Goal: Task Accomplishment & Management: Manage account settings

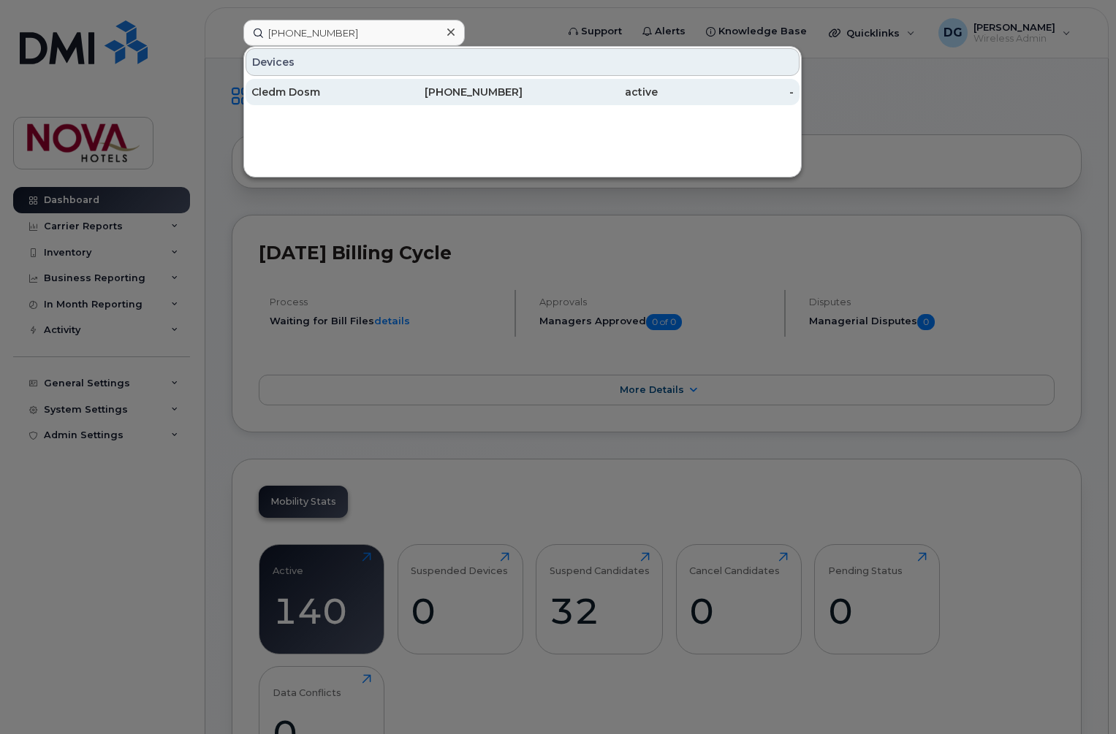
type input "[PHONE_NUMBER]"
click at [393, 90] on div "[PHONE_NUMBER]" at bounding box center [454, 92] width 135 height 15
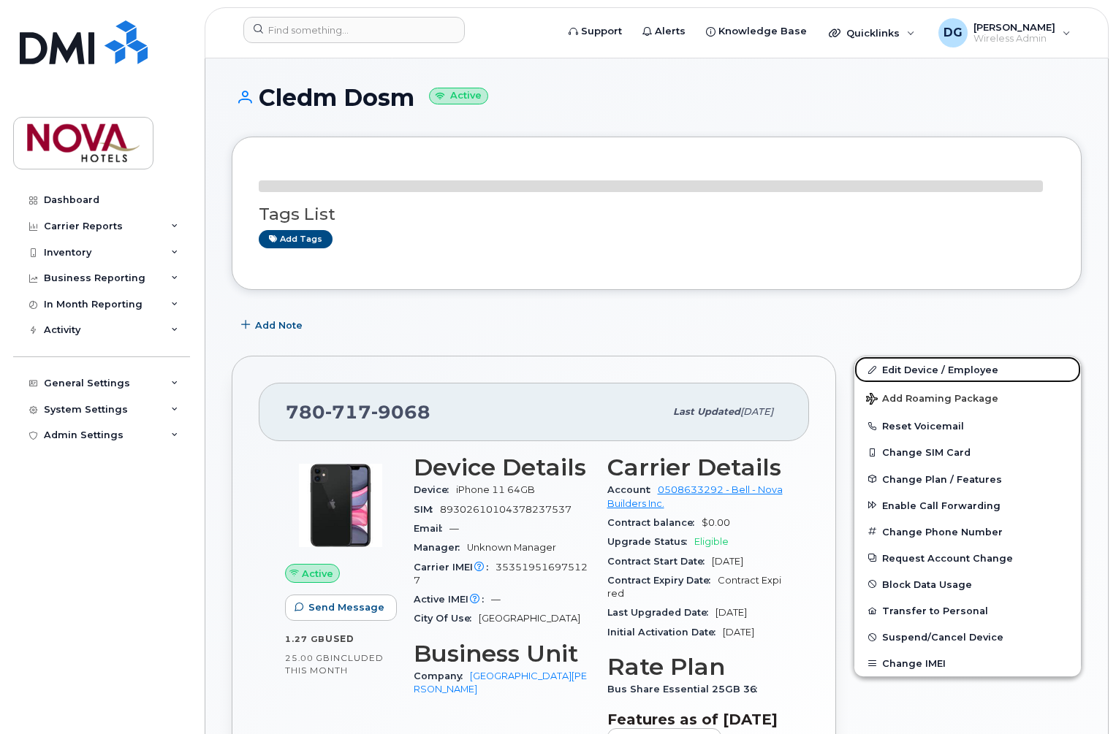
drag, startPoint x: 927, startPoint y: 366, endPoint x: 826, endPoint y: 368, distance: 100.1
click at [927, 367] on link "Edit Device / Employee" at bounding box center [967, 370] width 227 height 26
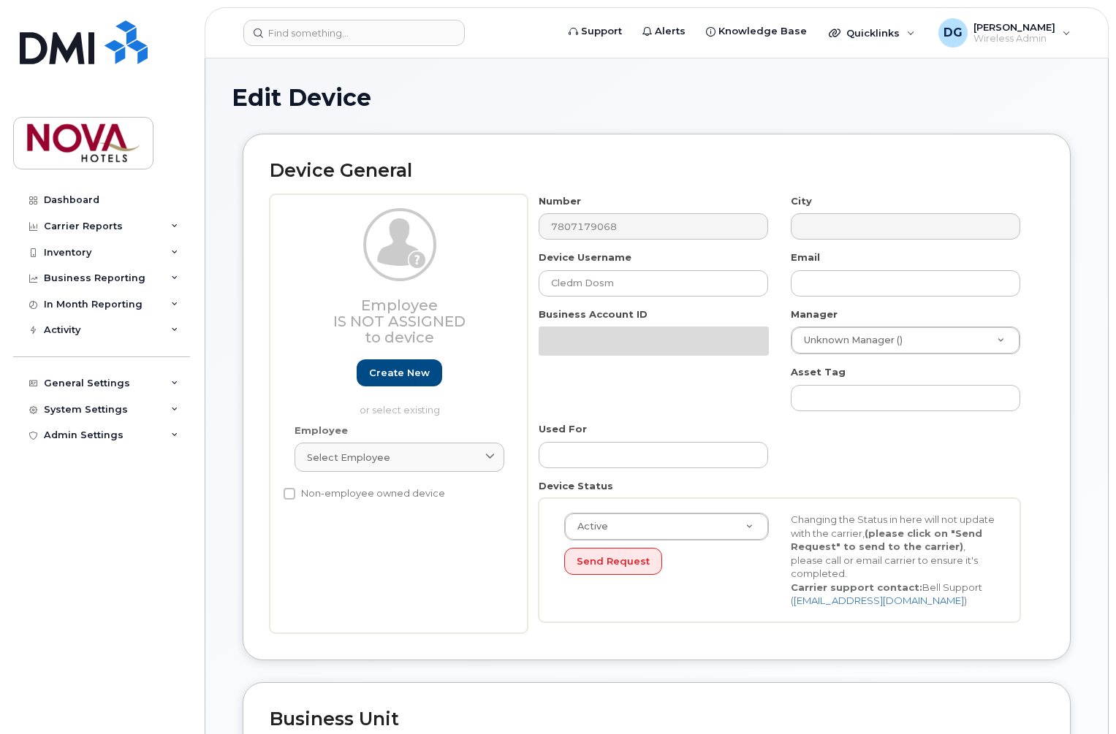
select select "28493731"
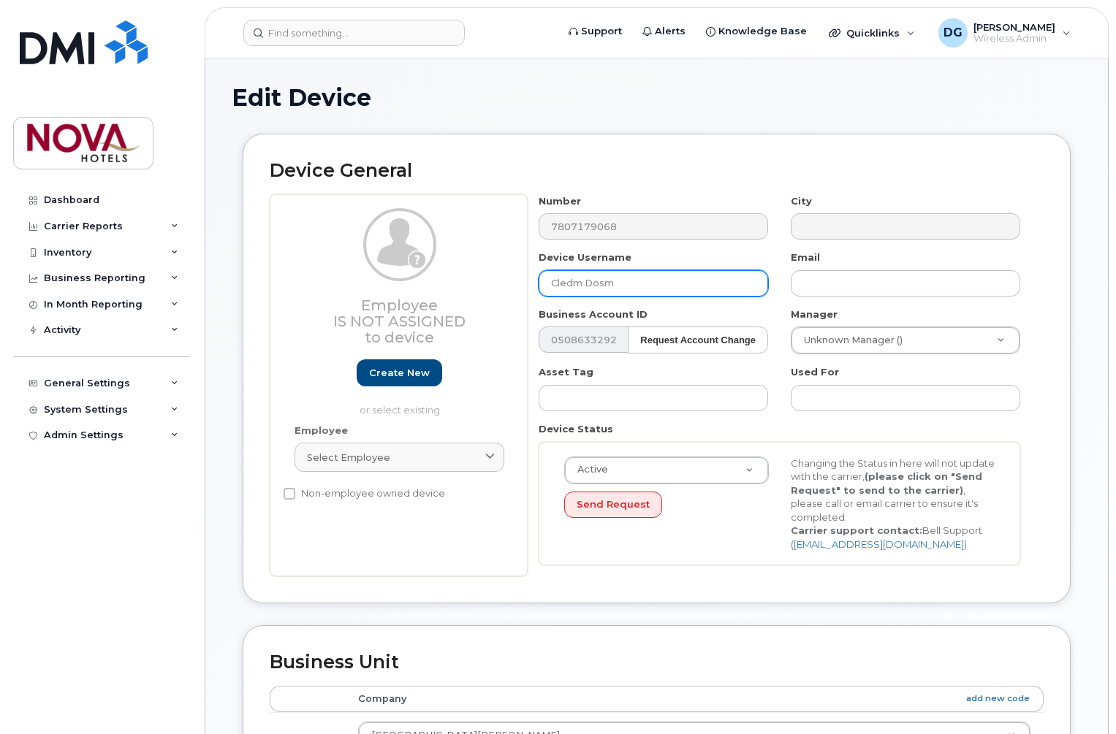
drag, startPoint x: 647, startPoint y: 286, endPoint x: 617, endPoint y: 286, distance: 30.0
click at [539, 286] on input "Cledm Dosm" at bounding box center [653, 283] width 229 height 26
click at [627, 286] on input "Cledm Dosm" at bounding box center [653, 283] width 229 height 26
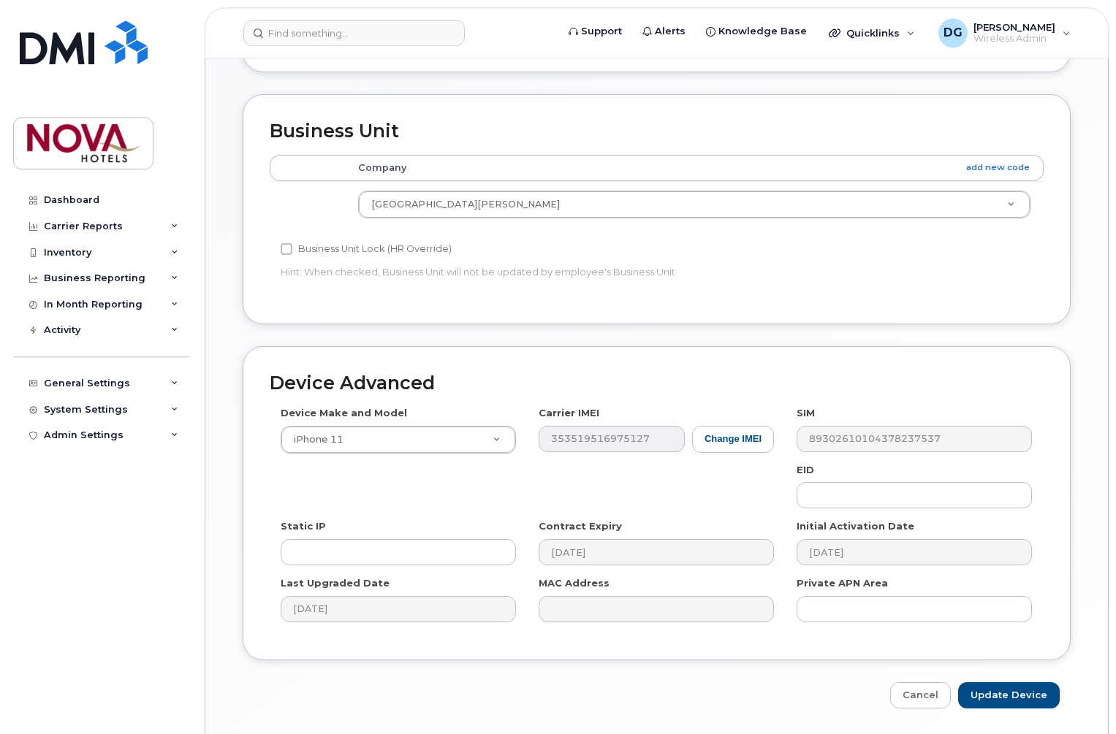
scroll to position [504, 0]
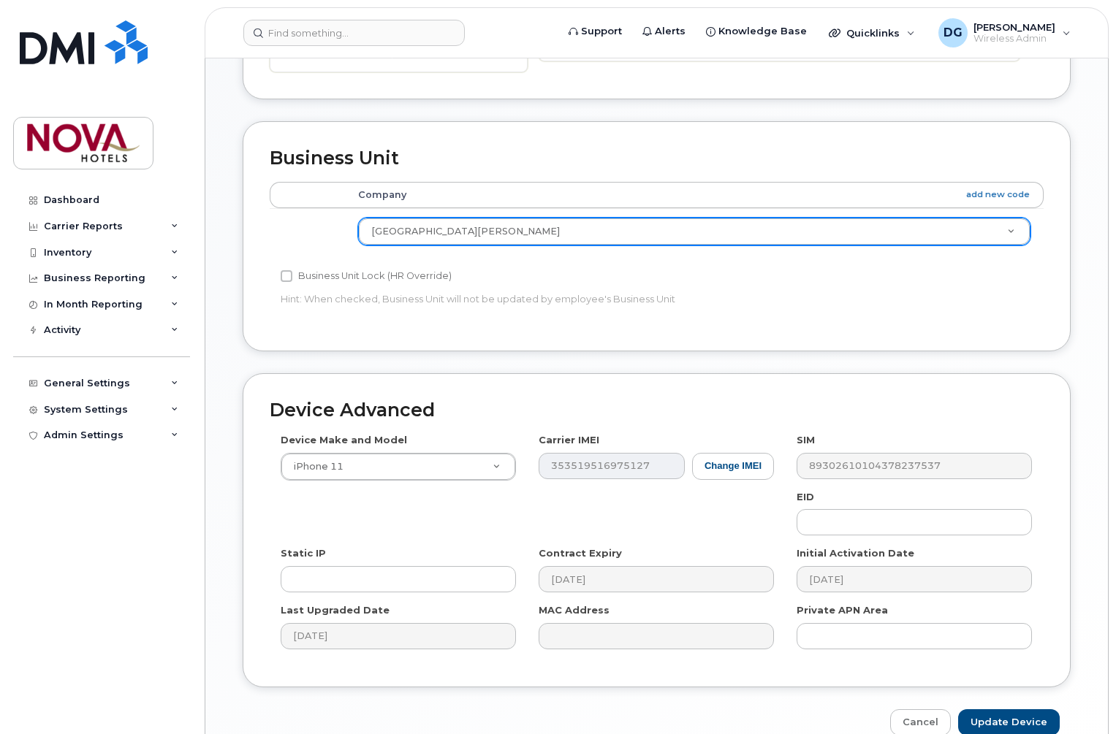
type input "HO-[PERSON_NAME]"
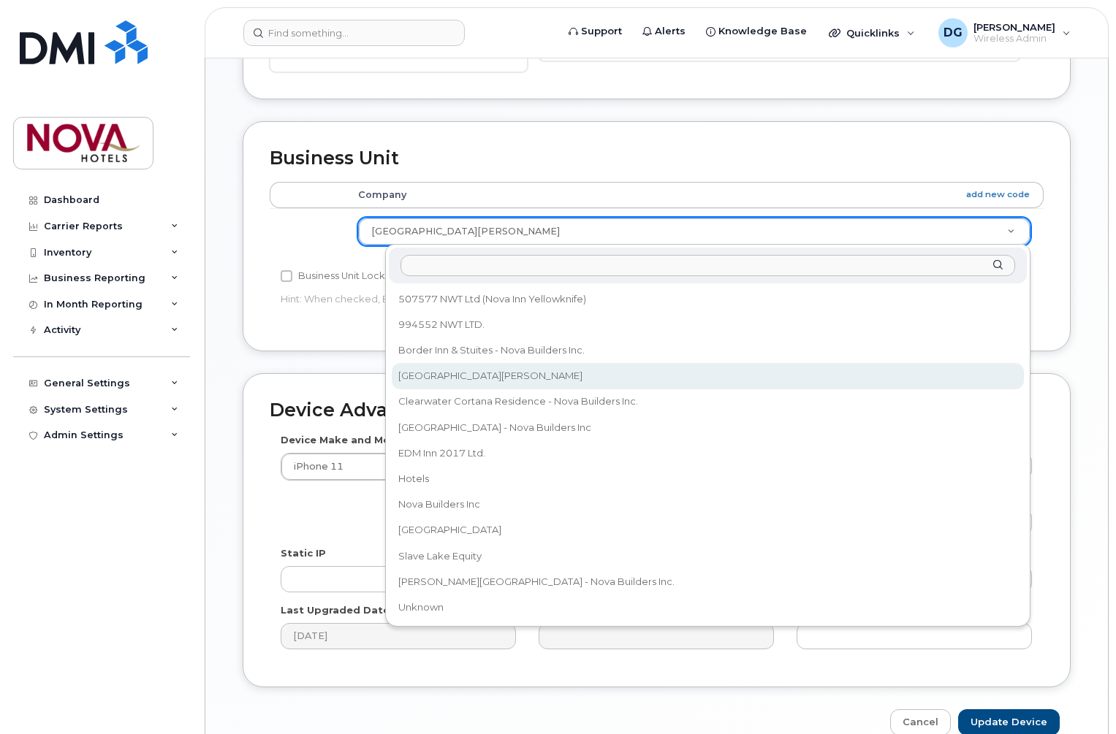
click at [569, 233] on body "Support Alerts Knowledge Base Quicklinks Suspend / Cancel Device Change SIM Car…" at bounding box center [558, 152] width 1116 height 1313
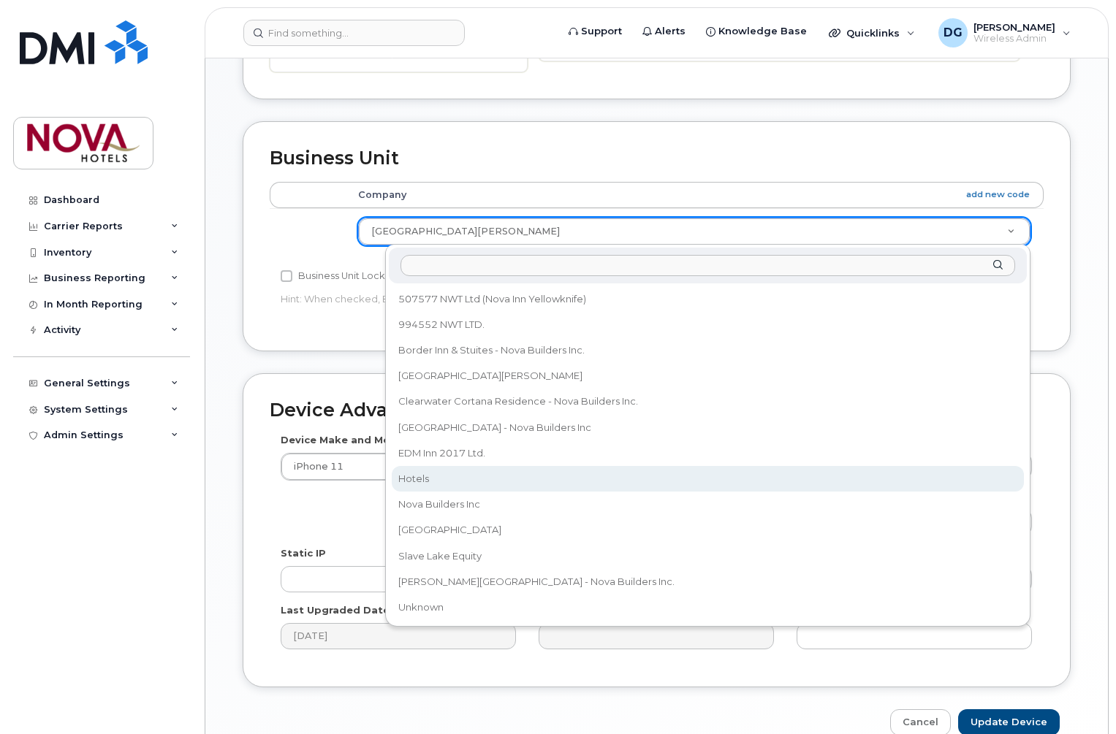
select select "28493740"
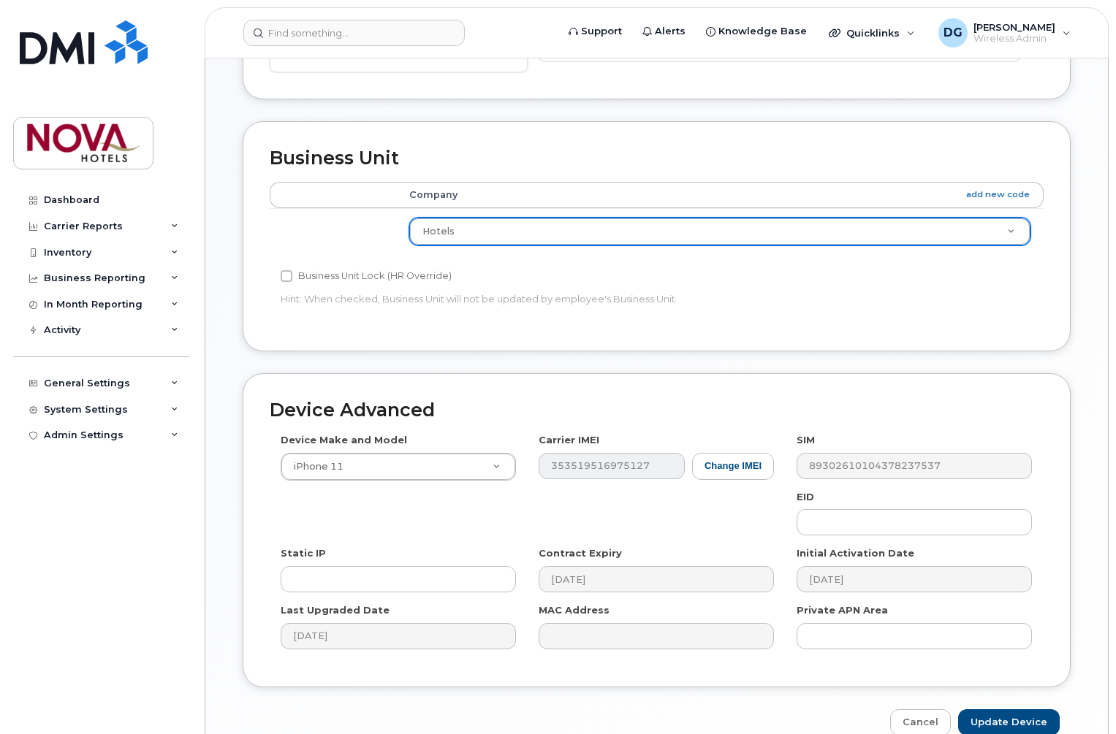
scroll to position [579, 0]
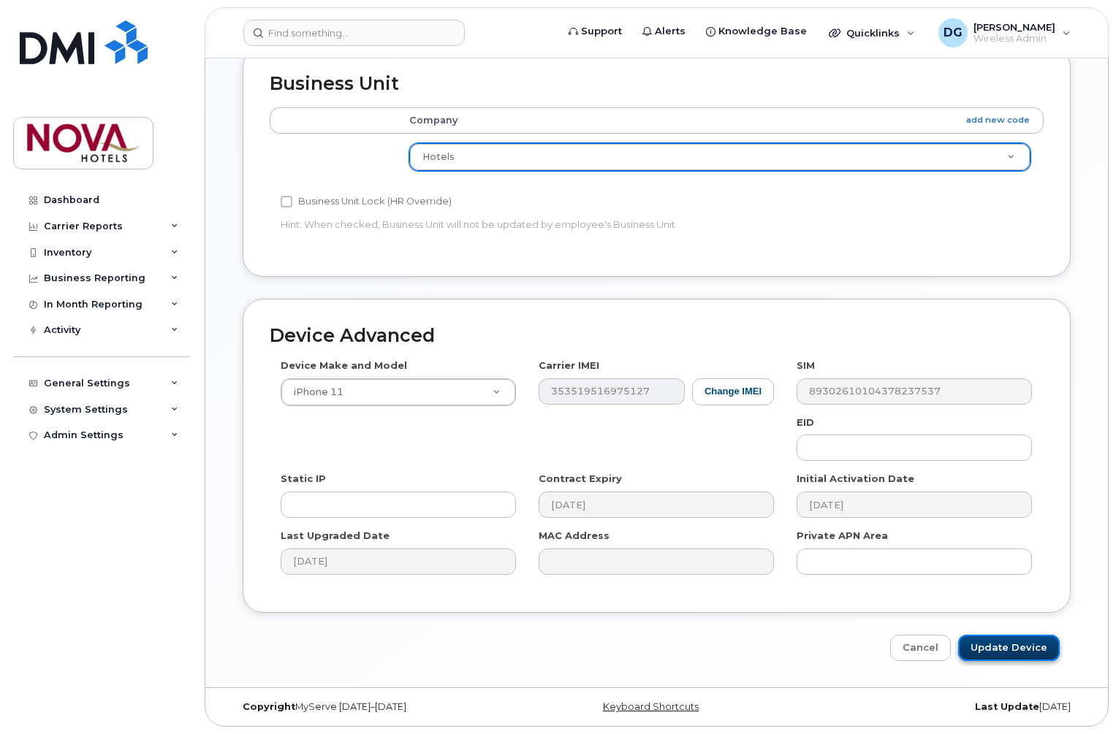
click at [1032, 655] on input "Update Device" at bounding box center [1009, 648] width 102 height 27
type input "Saving..."
